Goal: Transaction & Acquisition: Purchase product/service

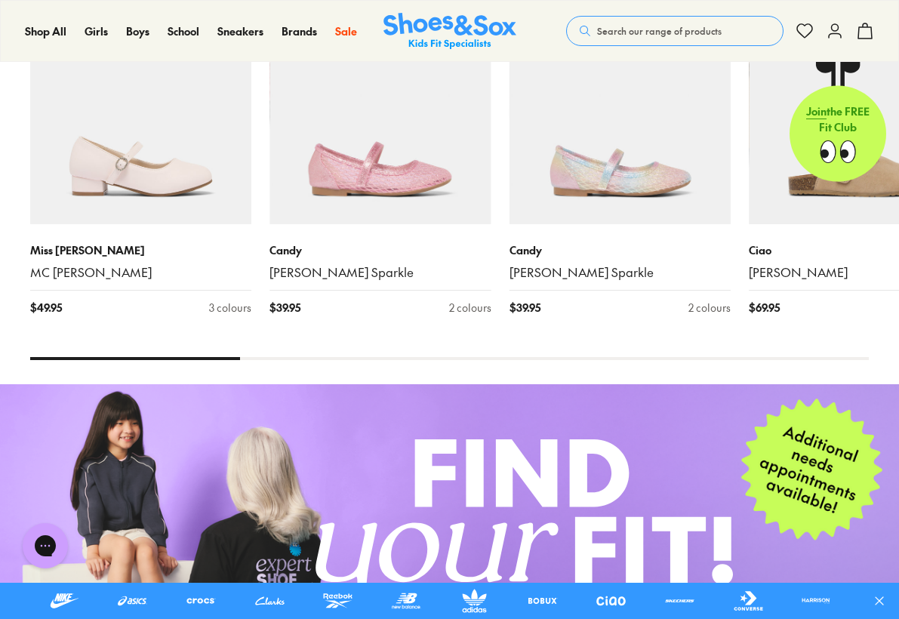
scroll to position [2072, 0]
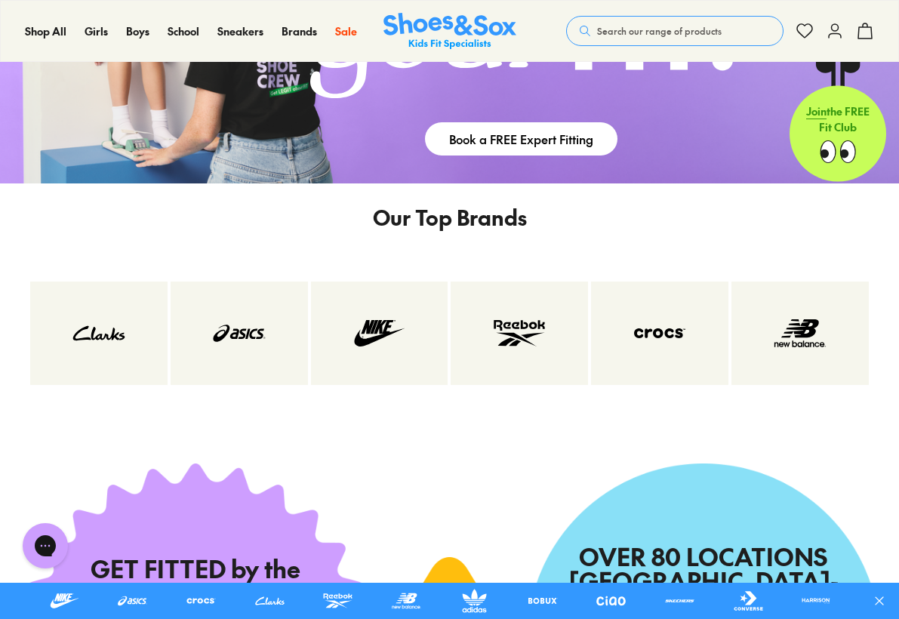
click at [663, 354] on img at bounding box center [659, 333] width 77 height 42
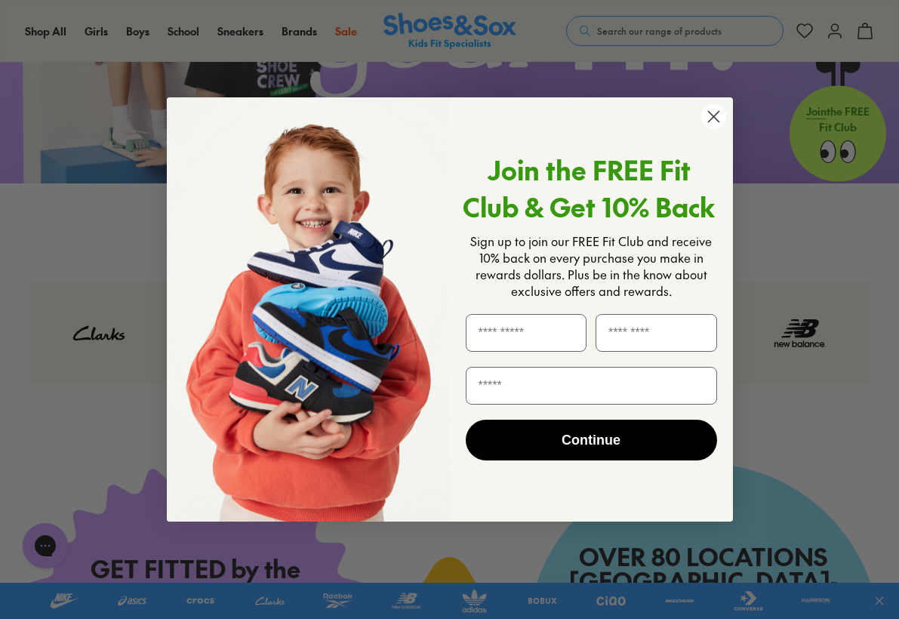
click at [721, 120] on circle "Close dialog" at bounding box center [712, 116] width 25 height 25
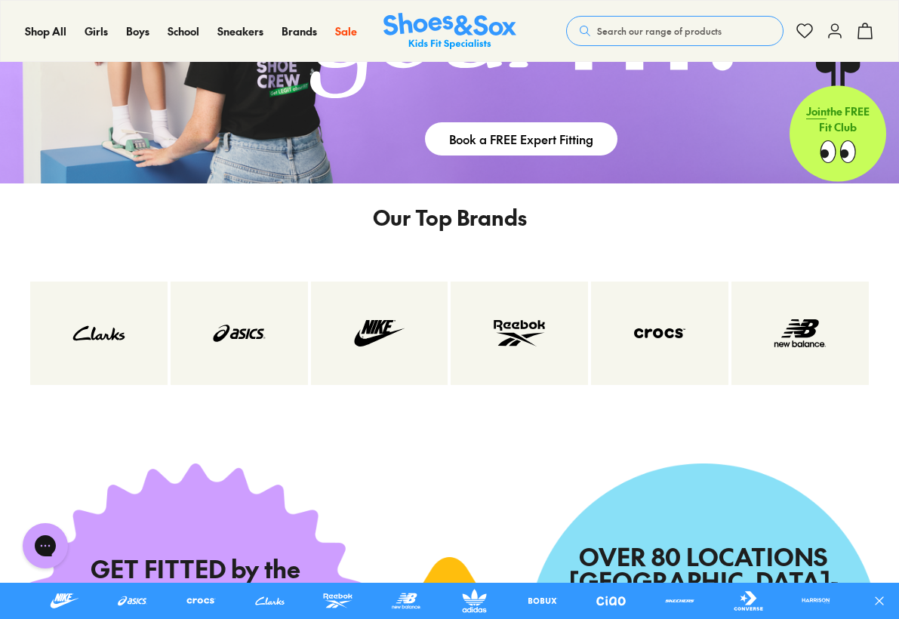
scroll to position [2075, 0]
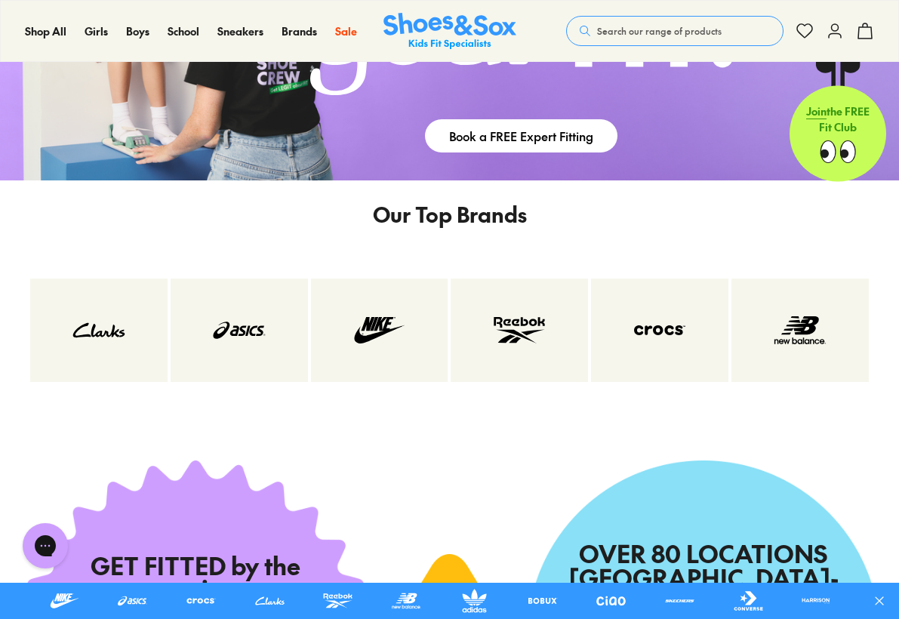
click at [353, 349] on img at bounding box center [379, 330] width 77 height 42
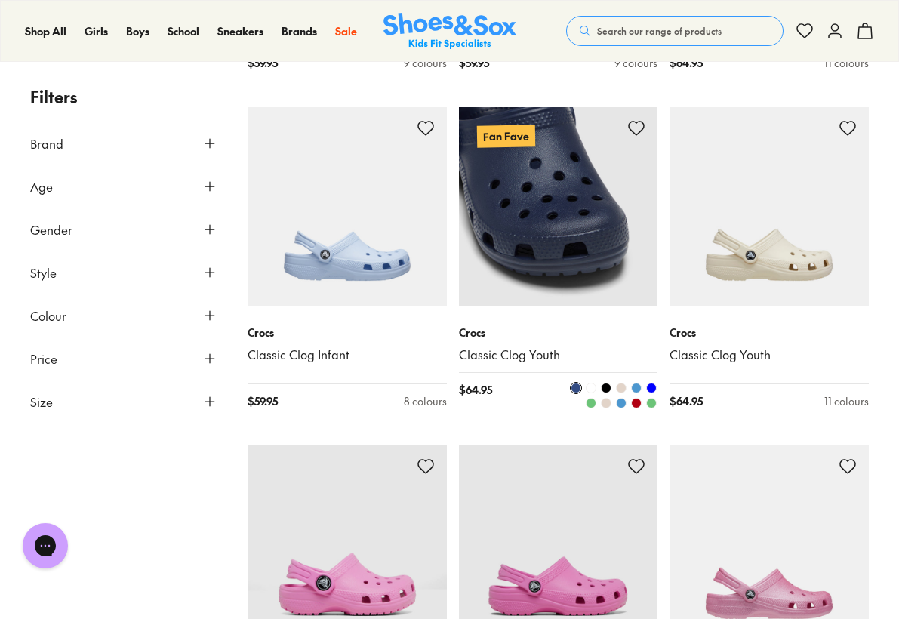
scroll to position [2066, 0]
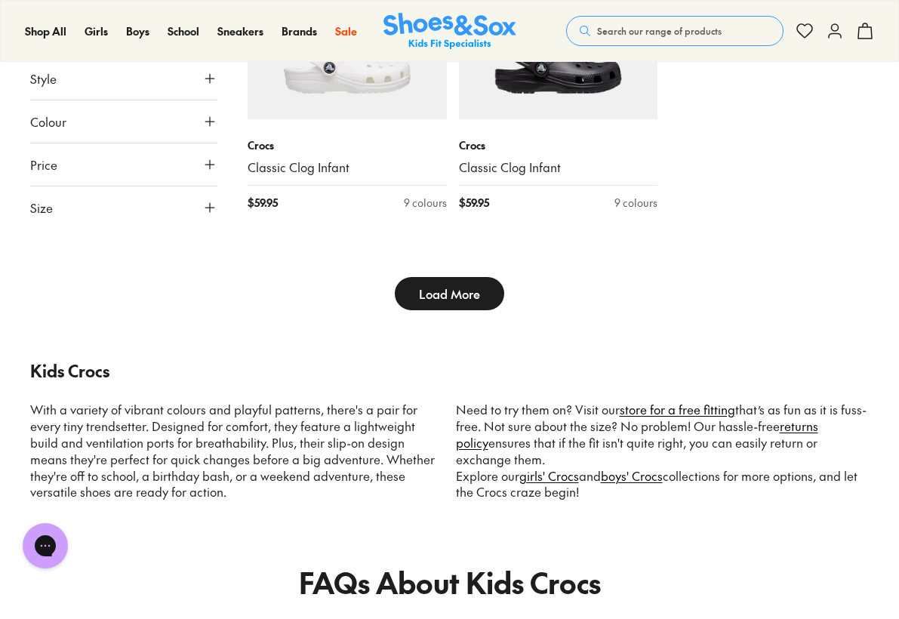
scroll to position [3605, 0]
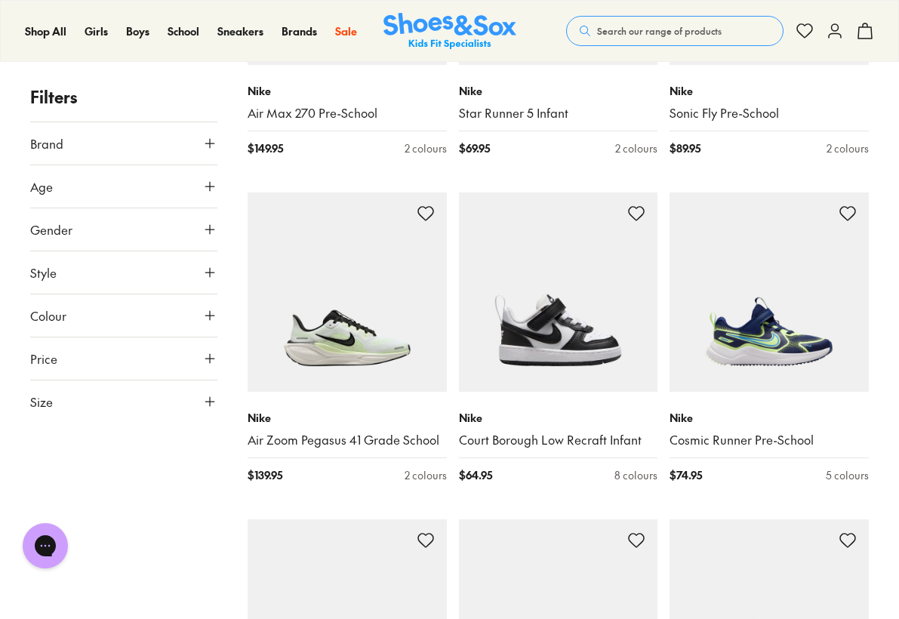
scroll to position [1503, 0]
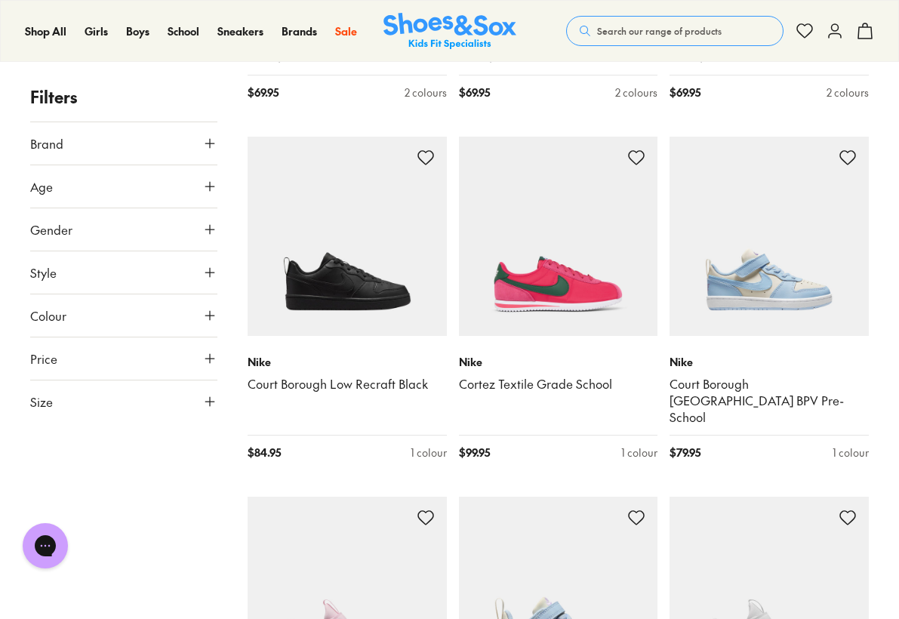
click at [144, 143] on button "Brand" at bounding box center [123, 143] width 187 height 42
click at [208, 146] on icon at bounding box center [209, 143] width 15 height 15
click at [205, 190] on icon at bounding box center [209, 186] width 15 height 15
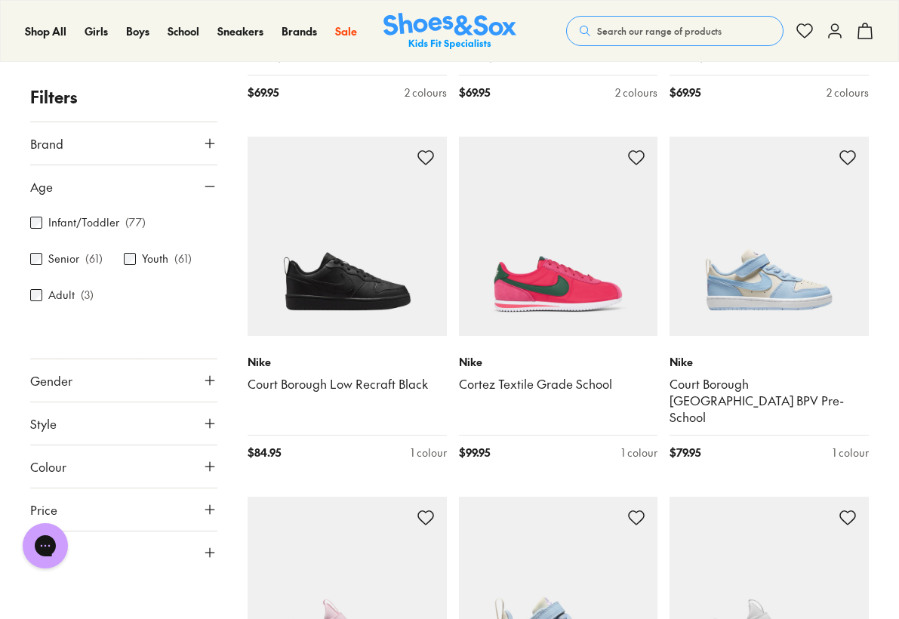
click at [205, 380] on icon at bounding box center [209, 380] width 15 height 15
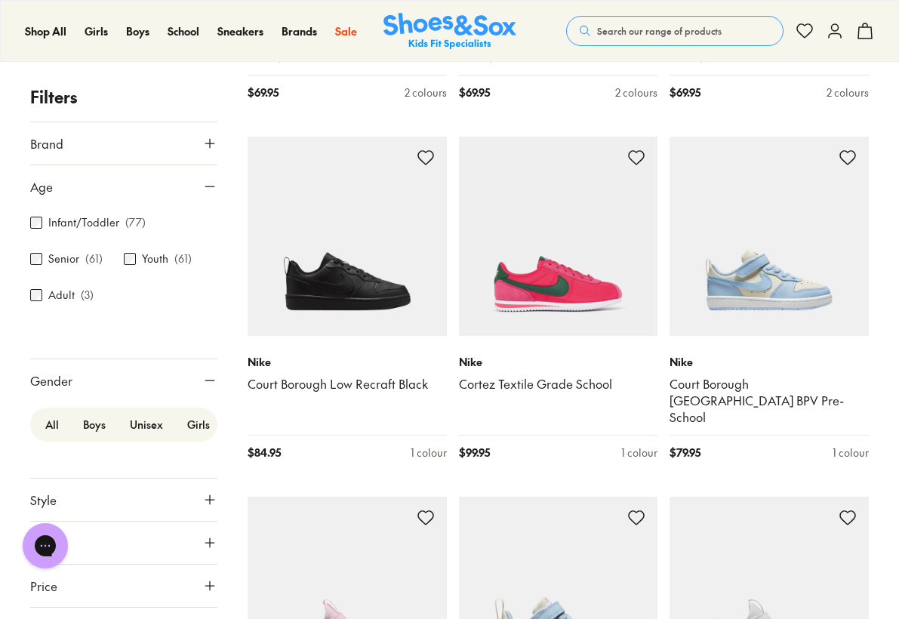
click at [202, 374] on icon at bounding box center [209, 380] width 15 height 15
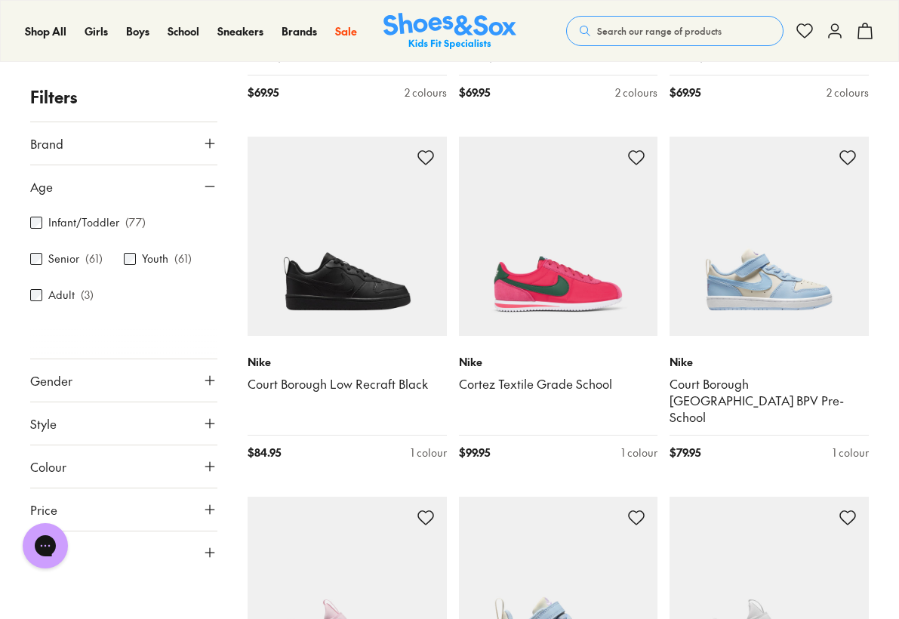
click at [208, 423] on icon at bounding box center [209, 423] width 15 height 15
click at [208, 422] on icon at bounding box center [209, 423] width 15 height 15
click at [196, 482] on button "Colour" at bounding box center [123, 466] width 187 height 42
click at [199, 483] on button "Colour" at bounding box center [123, 466] width 187 height 42
